Goal: Entertainment & Leisure: Consume media (video, audio)

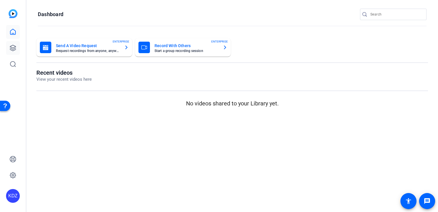
click at [15, 50] on icon at bounding box center [12, 47] width 7 height 7
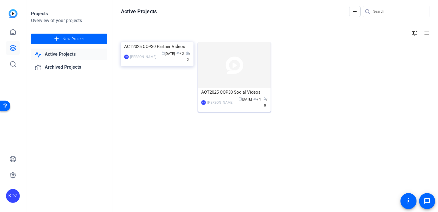
click at [224, 77] on img at bounding box center [234, 65] width 73 height 46
click at [399, 11] on input "Search" at bounding box center [399, 11] width 52 height 7
paste input "1349626"
type input "1349626"
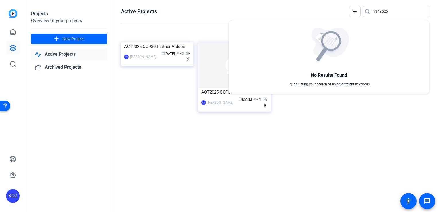
click at [353, 11] on div at bounding box center [219, 106] width 438 height 212
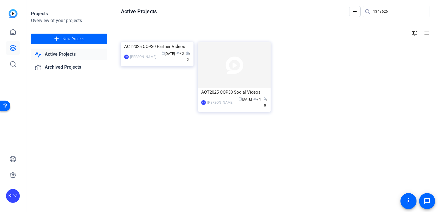
click at [353, 11] on mat-icon "filter_list" at bounding box center [355, 11] width 7 height 7
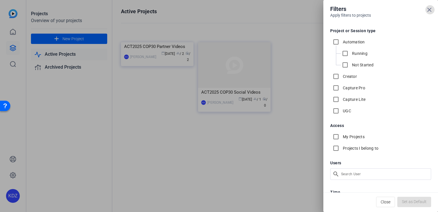
click at [431, 13] on icon at bounding box center [429, 9] width 7 height 7
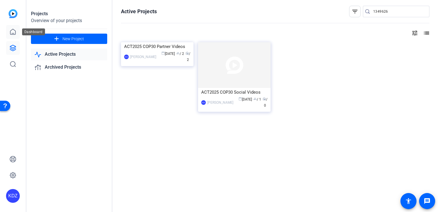
click at [12, 33] on icon at bounding box center [12, 31] width 7 height 7
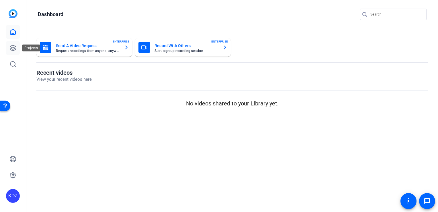
click at [13, 51] on link at bounding box center [13, 48] width 14 height 14
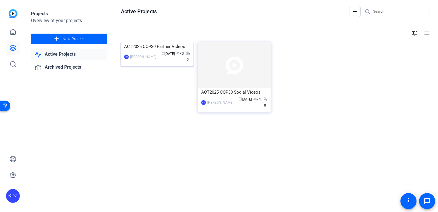
click at [153, 60] on div "[PERSON_NAME]" at bounding box center [143, 57] width 26 height 6
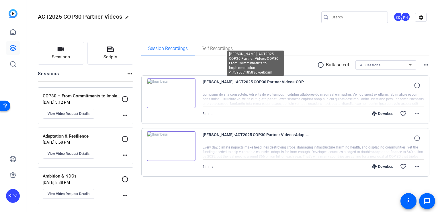
click at [277, 83] on span "[PERSON_NAME] -ACT2025 COP30 Partner Videos-COP30 - From Commitments to Impleme…" at bounding box center [256, 85] width 106 height 14
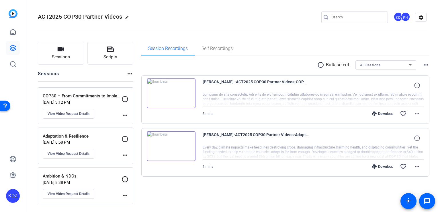
click at [171, 95] on img at bounding box center [171, 93] width 49 height 30
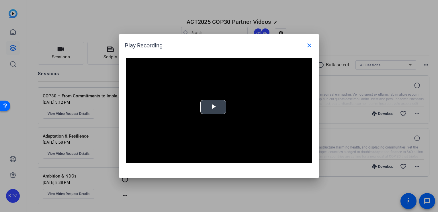
click at [213, 107] on span "Video Player" at bounding box center [213, 107] width 0 height 0
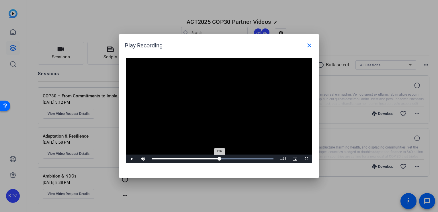
click at [219, 160] on div "Loaded : 100.00% 1:32 1:32" at bounding box center [213, 158] width 128 height 9
click at [153, 159] on div "Loaded : 100.00% 0:01 1:43" at bounding box center [213, 158] width 128 height 9
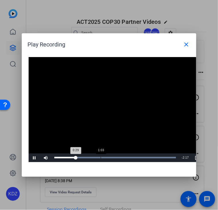
click at [101, 158] on div "Loaded : 100.00% 1:03 0:29" at bounding box center [115, 157] width 122 height 1
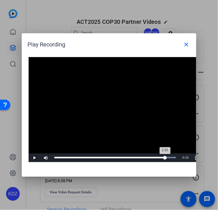
click at [165, 159] on div "Loaded : 100.00% 2:30 2:30" at bounding box center [116, 157] width 128 height 9
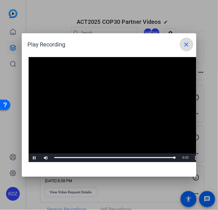
click at [189, 42] on mat-icon "close" at bounding box center [187, 44] width 7 height 7
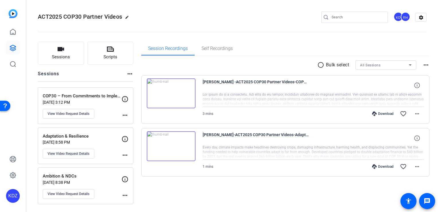
click at [167, 92] on img at bounding box center [171, 93] width 49 height 30
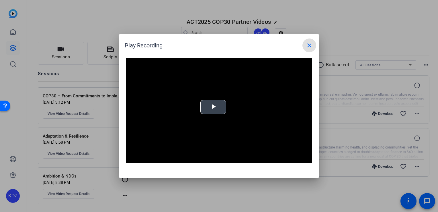
click at [213, 107] on span "Video Player" at bounding box center [213, 107] width 0 height 0
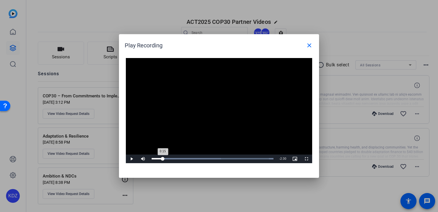
click at [163, 159] on div "Loaded : 100.00% 0:15 0:15" at bounding box center [213, 158] width 122 height 1
click at [169, 158] on div "Loaded : 100.00% 0:24 0:24" at bounding box center [213, 158] width 122 height 1
click at [216, 158] on div "Loaded : 100.00% 1:26 0:36" at bounding box center [213, 158] width 122 height 1
click at [311, 46] on mat-icon "close" at bounding box center [309, 45] width 7 height 7
